Goal: Information Seeking & Learning: Learn about a topic

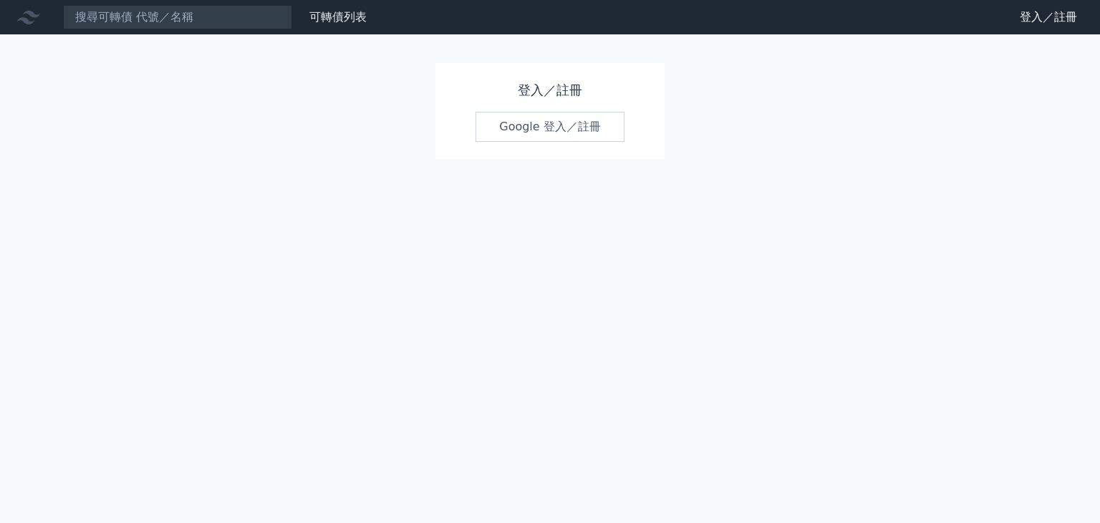
click at [498, 127] on link "Google 登入／註冊" at bounding box center [550, 127] width 149 height 30
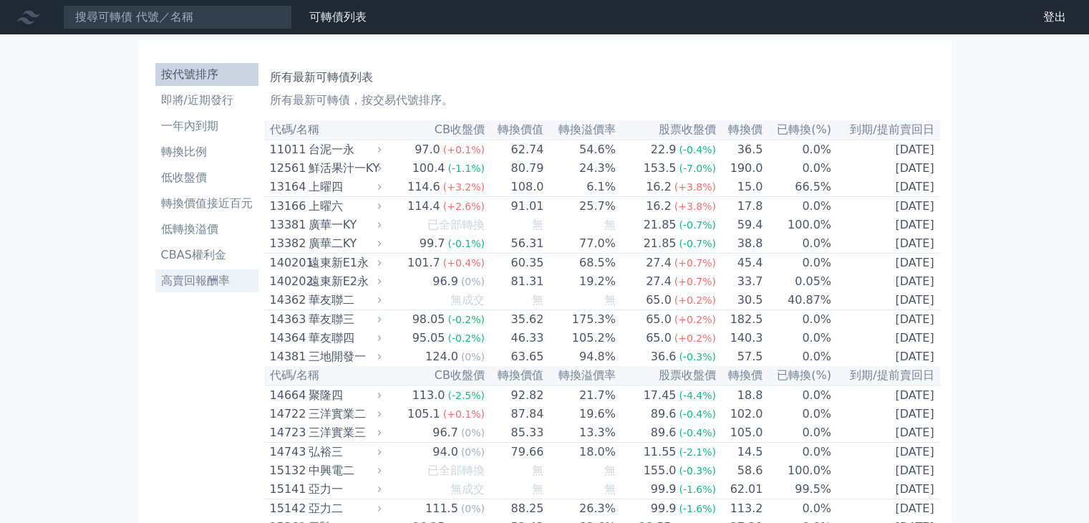
click at [211, 275] on li "高賣回報酬率" at bounding box center [206, 280] width 103 height 17
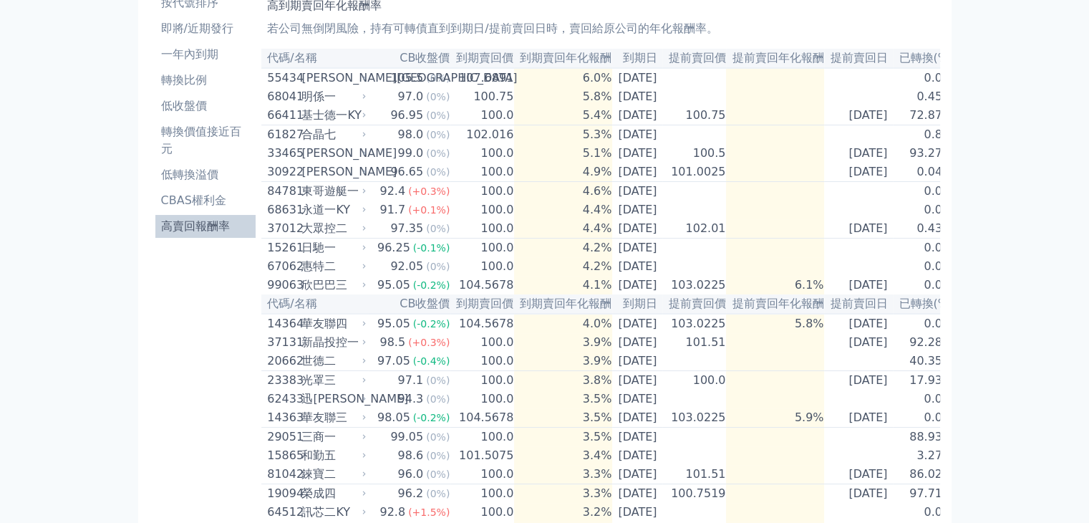
scroll to position [20, 0]
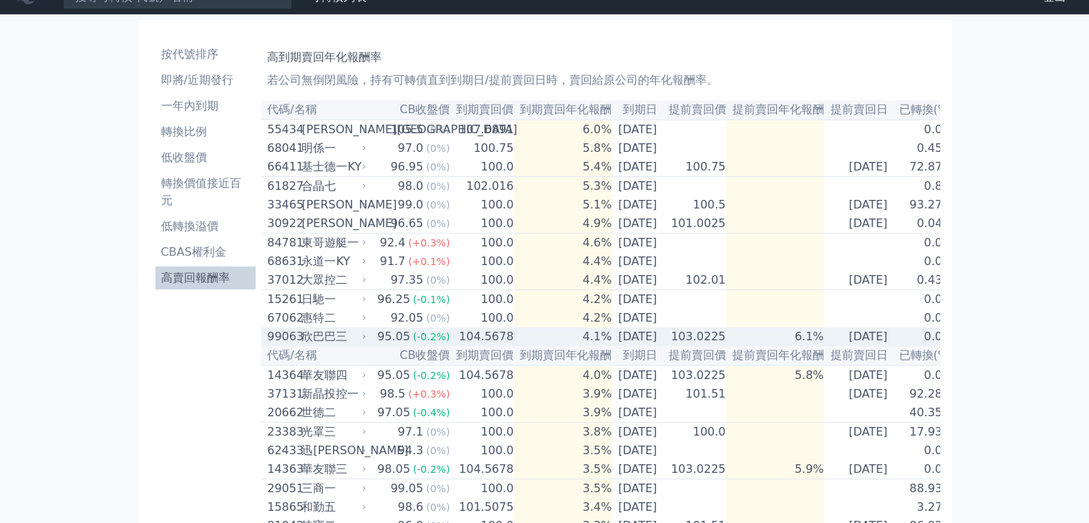
click at [302, 345] on div "欣巴巴三" at bounding box center [333, 336] width 62 height 17
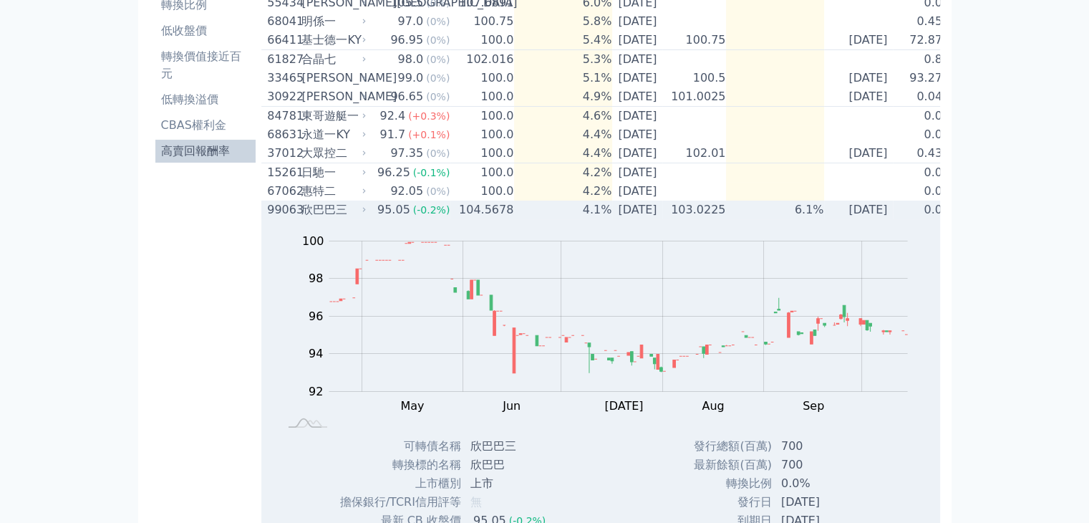
scroll to position [0, 0]
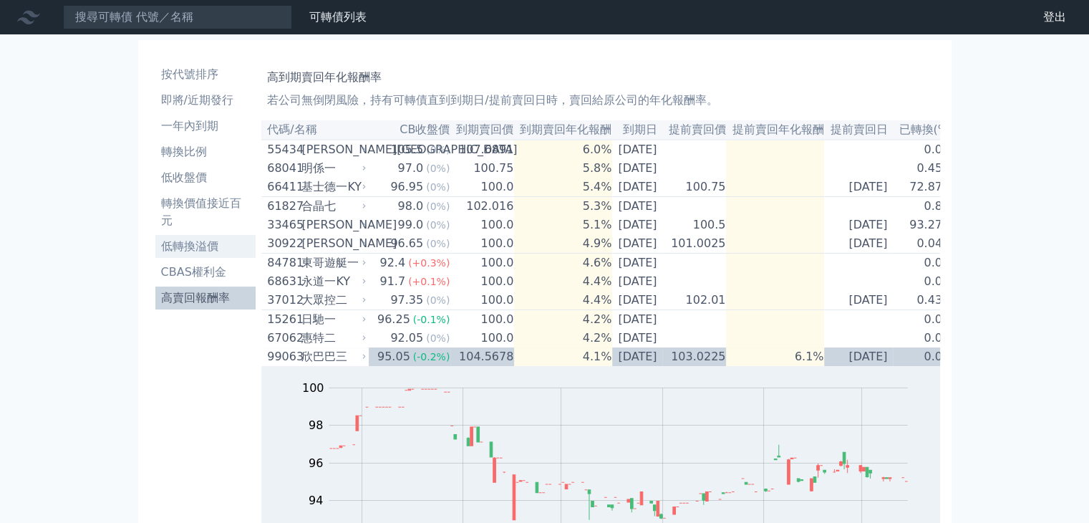
click at [192, 243] on li "低轉換溢價" at bounding box center [205, 246] width 101 height 17
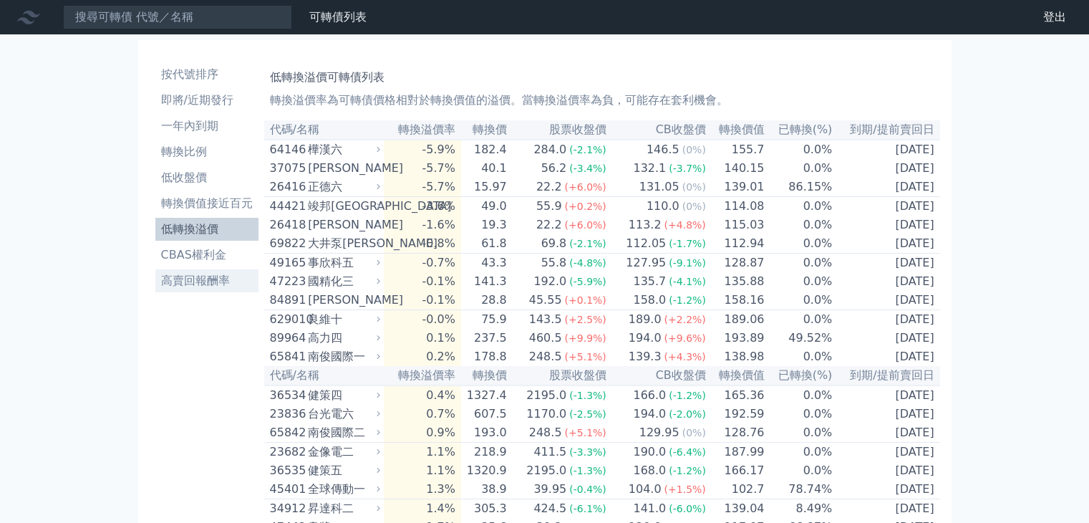
click at [204, 284] on li "高賣回報酬率" at bounding box center [206, 280] width 103 height 17
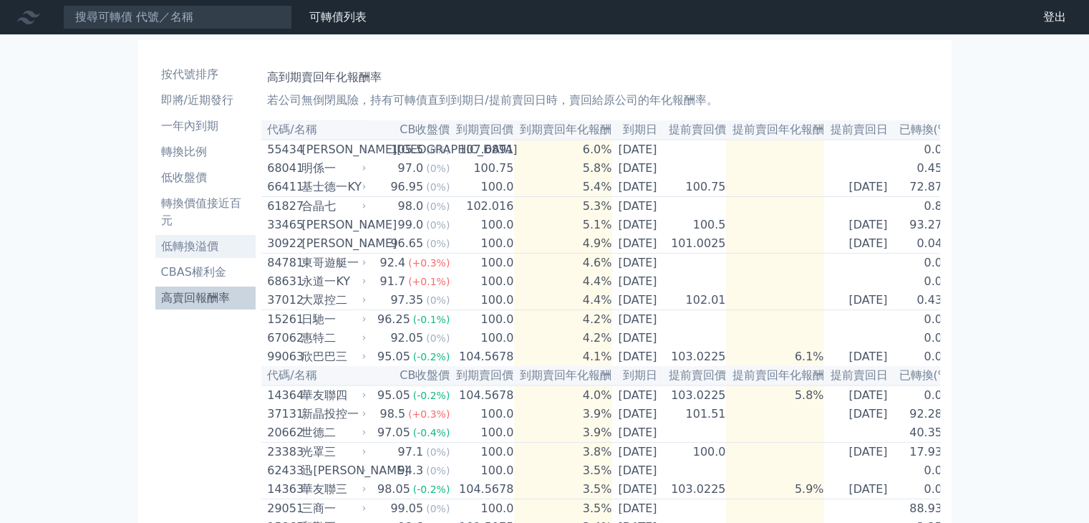
click at [218, 247] on li "低轉換溢價" at bounding box center [205, 246] width 101 height 17
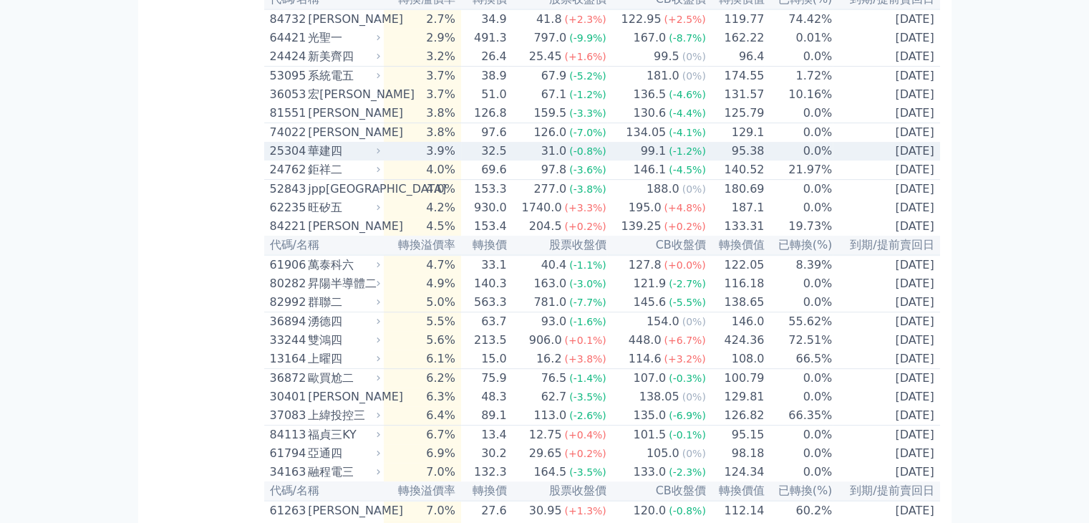
scroll to position [645, 0]
